Goal: Task Accomplishment & Management: Manage account settings

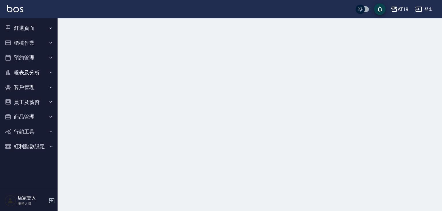
click at [31, 40] on button "櫃檯作業" at bounding box center [28, 43] width 53 height 15
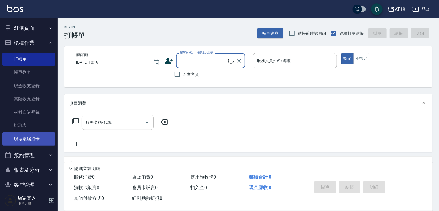
click at [32, 140] on link "現場電腦打卡" at bounding box center [28, 139] width 53 height 13
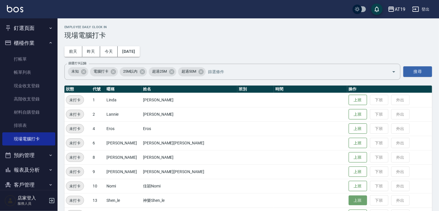
click at [349, 200] on button "上班" at bounding box center [358, 201] width 18 height 10
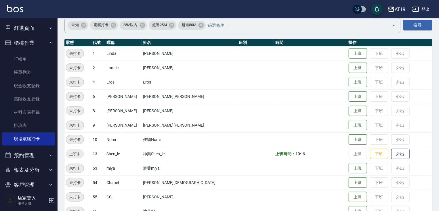
scroll to position [90, 0]
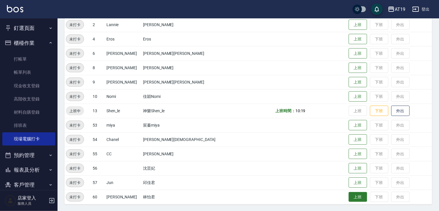
drag, startPoint x: 338, startPoint y: 195, endPoint x: 344, endPoint y: 192, distance: 6.6
click at [349, 195] on button "上班" at bounding box center [358, 197] width 18 height 10
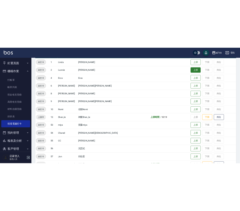
scroll to position [67, 0]
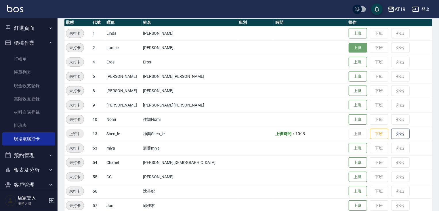
click at [349, 47] on button "上班" at bounding box center [358, 48] width 18 height 10
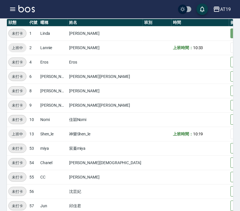
click at [230, 35] on button "上班" at bounding box center [239, 33] width 18 height 10
click at [230, 117] on button "上班" at bounding box center [239, 120] width 18 height 10
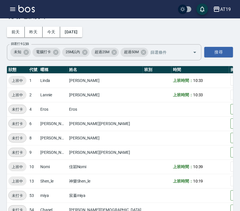
scroll to position [1, 0]
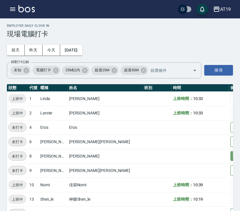
click at [230, 153] on button "上班" at bounding box center [239, 156] width 18 height 10
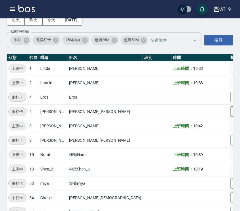
scroll to position [94, 0]
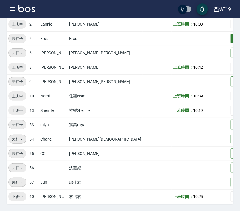
click at [230, 38] on button "上班" at bounding box center [239, 39] width 18 height 10
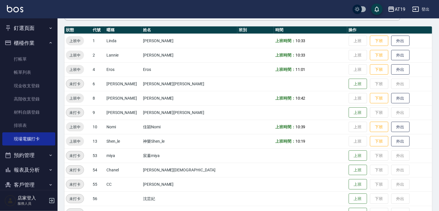
scroll to position [90, 0]
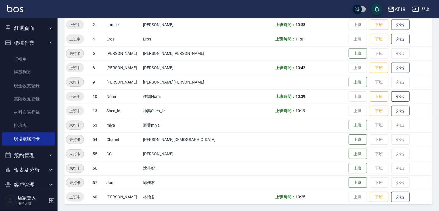
click at [39, 43] on button "櫃檯作業" at bounding box center [28, 43] width 53 height 15
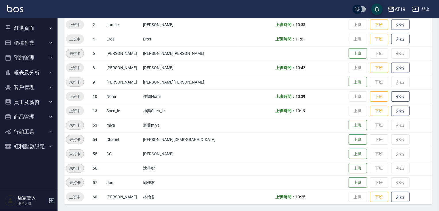
click at [43, 42] on button "櫃檯作業" at bounding box center [28, 43] width 53 height 15
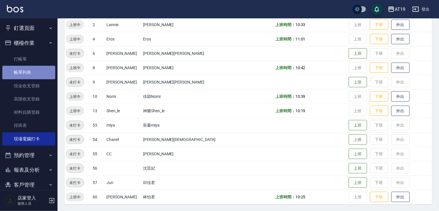
click at [35, 75] on link "帳單列表" at bounding box center [28, 72] width 53 height 13
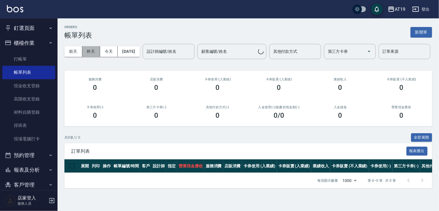
click at [90, 53] on button "昨天" at bounding box center [91, 51] width 18 height 11
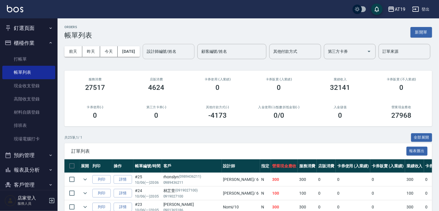
click at [145, 57] on input "設計師編號/姓名" at bounding box center [168, 52] width 47 height 10
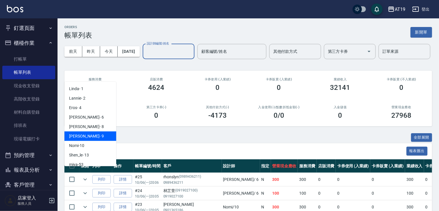
click at [95, 133] on div "Jessie - 9" at bounding box center [90, 136] width 52 height 9
type input "Jessie- 9"
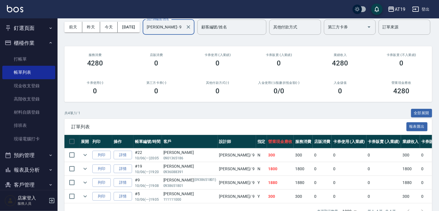
scroll to position [60, 0]
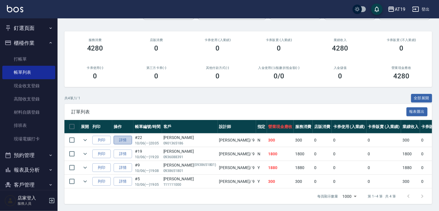
click at [123, 137] on link "詳情" at bounding box center [123, 140] width 18 height 9
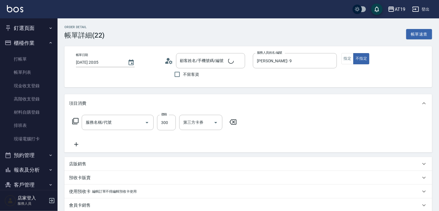
type input "2025/10/06 20:05"
type input "Jessie- 9"
type input "30"
type input "剪髮(401)"
click at [138, 123] on icon "Clear" at bounding box center [138, 122] width 3 height 3
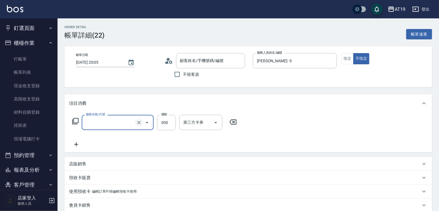
type input "巫亭瑄/0901365186/"
type input "2"
type input "0"
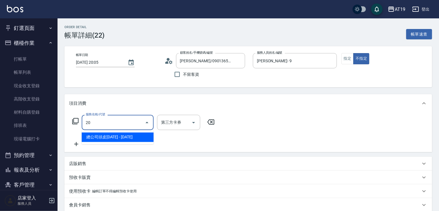
type input "201"
click at [123, 138] on span "洗髮 - 300" at bounding box center [118, 137] width 72 height 9
type input "30"
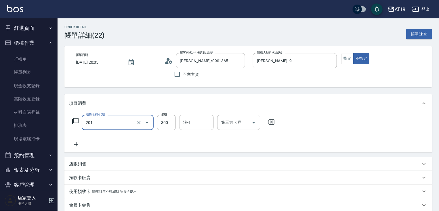
type input "洗髮(201)"
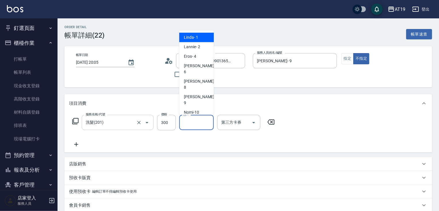
click at [190, 122] on input "洗-1" at bounding box center [196, 123] width 29 height 10
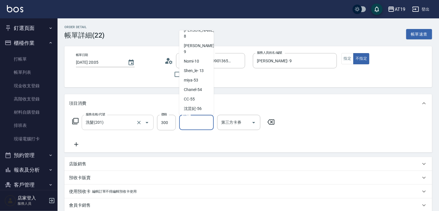
scroll to position [53, 0]
click at [201, 121] on div "Lana -60" at bounding box center [196, 125] width 35 height 9
type input "Lana-60"
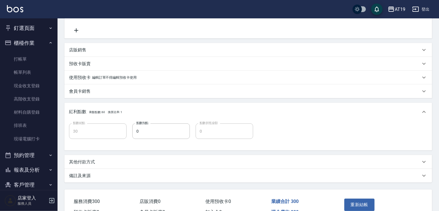
scroll to position [147, 0]
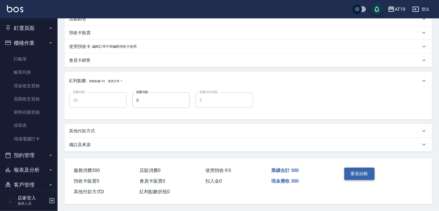
click at [353, 172] on button "重新結帳" at bounding box center [359, 174] width 31 height 12
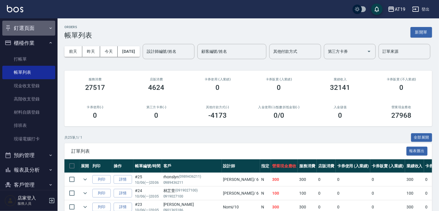
click at [30, 33] on button "釘選頁面" at bounding box center [28, 28] width 53 height 15
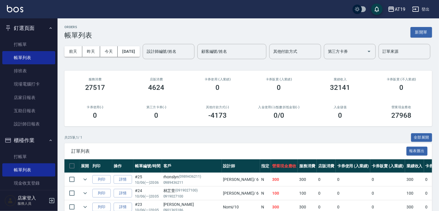
click at [29, 30] on button "釘選頁面" at bounding box center [28, 28] width 53 height 15
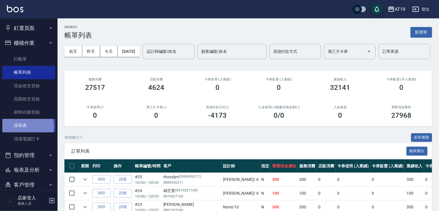
click at [25, 127] on link "排班表" at bounding box center [28, 125] width 53 height 13
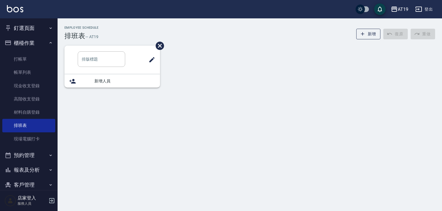
drag, startPoint x: 31, startPoint y: 42, endPoint x: 32, endPoint y: 37, distance: 5.0
click at [32, 40] on button "櫃檯作業" at bounding box center [28, 43] width 53 height 15
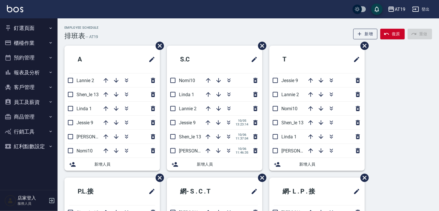
click at [32, 29] on button "釘選頁面" at bounding box center [28, 28] width 53 height 15
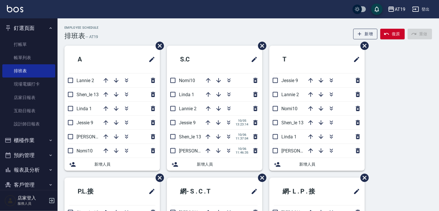
drag, startPoint x: 39, startPoint y: 28, endPoint x: 46, endPoint y: 15, distance: 14.7
click at [39, 27] on button "釘選頁面" at bounding box center [28, 28] width 53 height 15
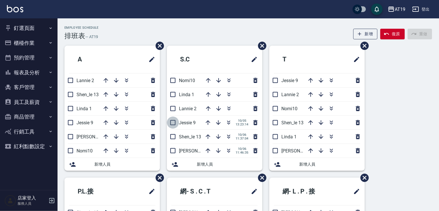
click at [172, 124] on input "checkbox" at bounding box center [173, 123] width 12 height 12
checkbox input "true"
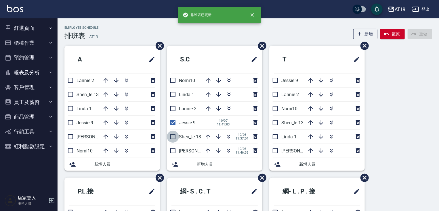
click at [170, 136] on input "checkbox" at bounding box center [173, 137] width 12 height 12
checkbox input "true"
click at [171, 150] on input "checkbox" at bounding box center [173, 151] width 12 height 12
click at [171, 151] on input "checkbox" at bounding box center [173, 151] width 12 height 12
checkbox input "false"
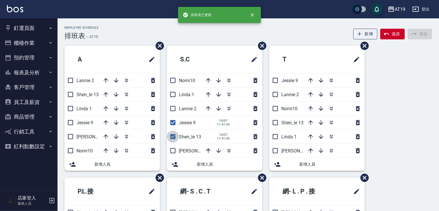
drag, startPoint x: 172, startPoint y: 136, endPoint x: 173, endPoint y: 128, distance: 8.4
click at [172, 136] on input "checkbox" at bounding box center [173, 137] width 12 height 12
checkbox input "false"
click at [174, 123] on input "checkbox" at bounding box center [173, 123] width 12 height 12
checkbox input "false"
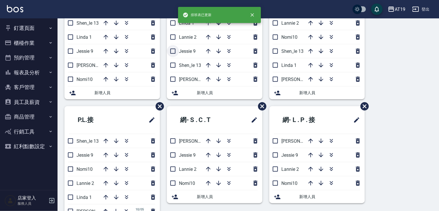
scroll to position [100, 0]
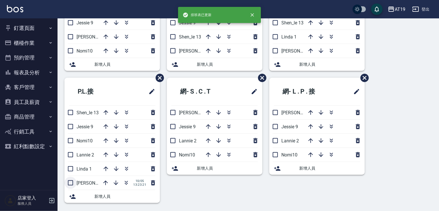
click at [71, 182] on input "checkbox" at bounding box center [70, 183] width 12 height 12
click at [71, 181] on input "checkbox" at bounding box center [70, 183] width 12 height 12
checkbox input "false"
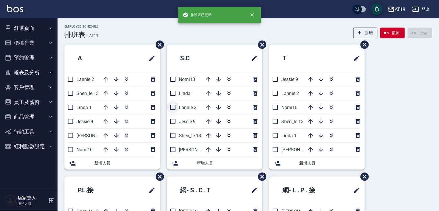
scroll to position [0, 0]
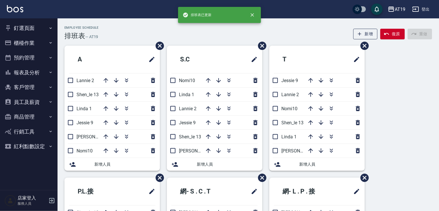
click at [170, 27] on div "Employee Schedule 排班表 — AT19 新增 復原 重做" at bounding box center [248, 33] width 368 height 14
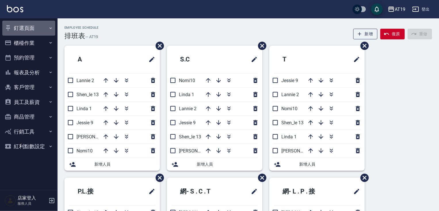
click at [22, 29] on button "釘選頁面" at bounding box center [28, 28] width 53 height 15
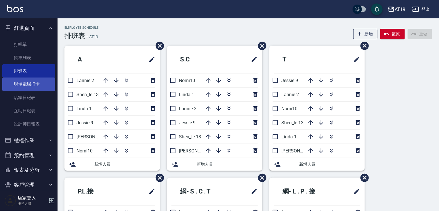
click at [27, 84] on link "現場電腦打卡" at bounding box center [28, 84] width 53 height 13
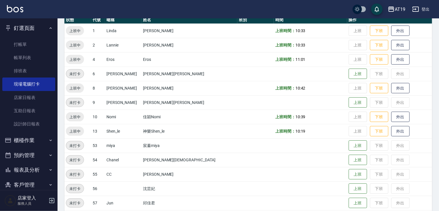
scroll to position [90, 0]
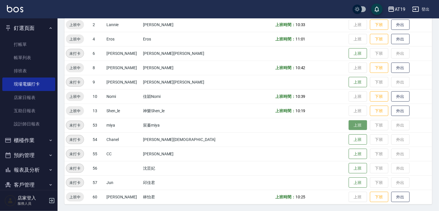
click at [349, 127] on button "上班" at bounding box center [358, 126] width 18 height 10
